Goal: Find specific page/section: Find specific page/section

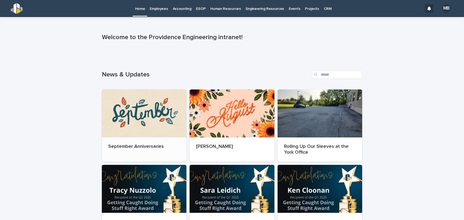
click at [124, 126] on div at bounding box center [144, 113] width 85 height 48
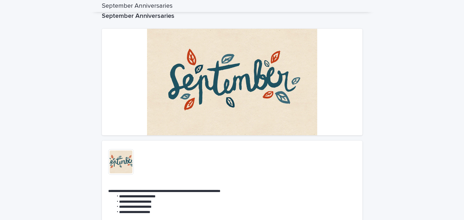
scroll to position [20, 0]
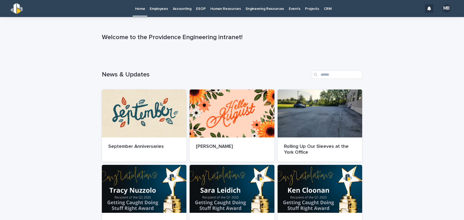
click at [159, 7] on p "Employees" at bounding box center [159, 5] width 18 height 11
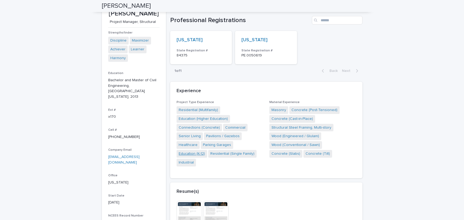
scroll to position [133, 0]
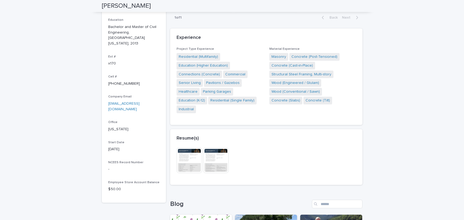
click at [188, 151] on img at bounding box center [189, 160] width 26 height 26
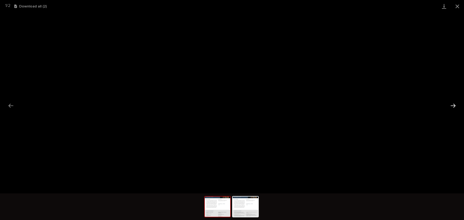
click at [454, 106] on button "Next slide" at bounding box center [452, 105] width 11 height 10
click at [8, 107] on button "Previous slide" at bounding box center [10, 105] width 11 height 10
click at [448, 108] on button "Next slide" at bounding box center [452, 105] width 11 height 10
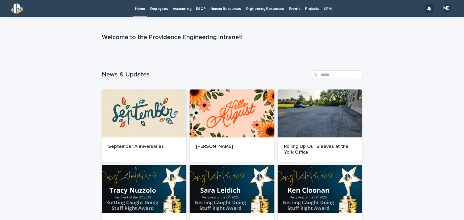
click at [162, 9] on p "Employees" at bounding box center [159, 5] width 18 height 11
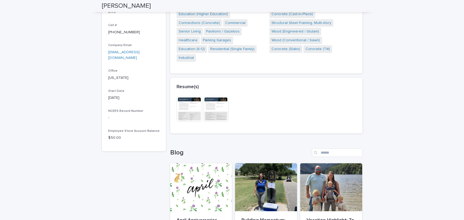
scroll to position [133, 0]
